Goal: Task Accomplishment & Management: Use online tool/utility

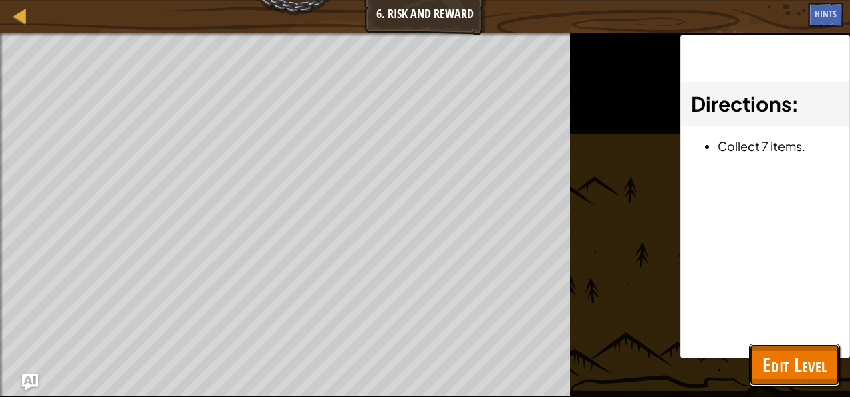
click at [787, 373] on span "Edit Level" at bounding box center [795, 364] width 64 height 27
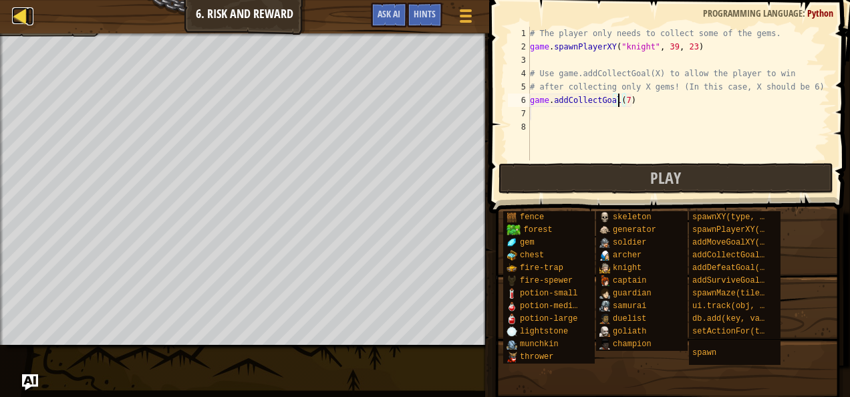
click at [17, 15] on div at bounding box center [20, 15] width 17 height 17
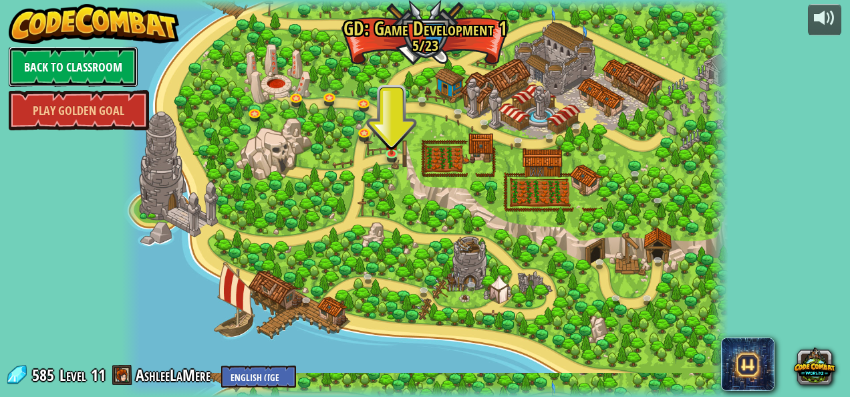
click at [59, 65] on link "Back to Classroom" at bounding box center [73, 67] width 129 height 40
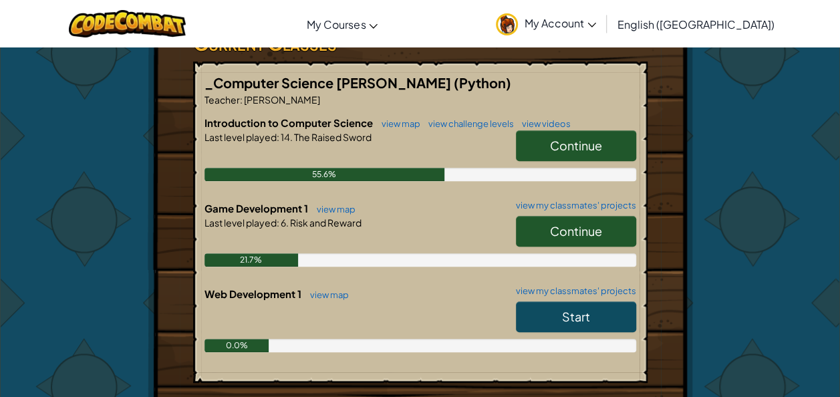
scroll to position [251, 0]
